Goal: Navigation & Orientation: Find specific page/section

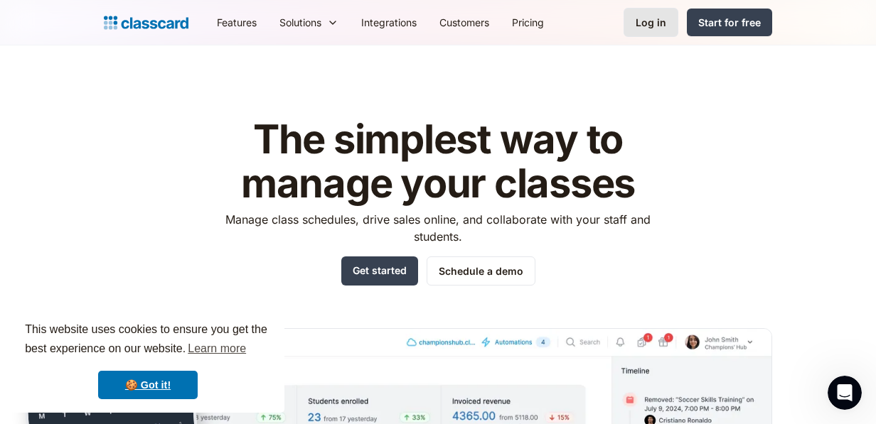
click at [658, 26] on div "Log in" at bounding box center [651, 22] width 31 height 15
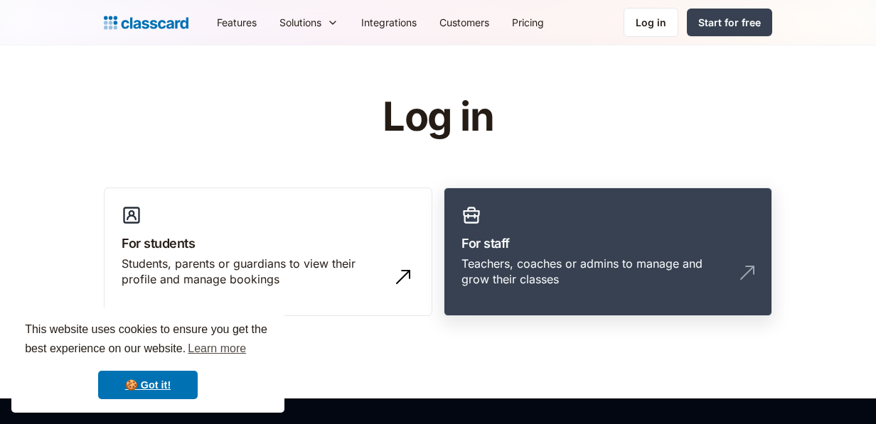
click at [619, 237] on h3 "For staff" at bounding box center [607, 243] width 293 height 19
